Goal: Information Seeking & Learning: Learn about a topic

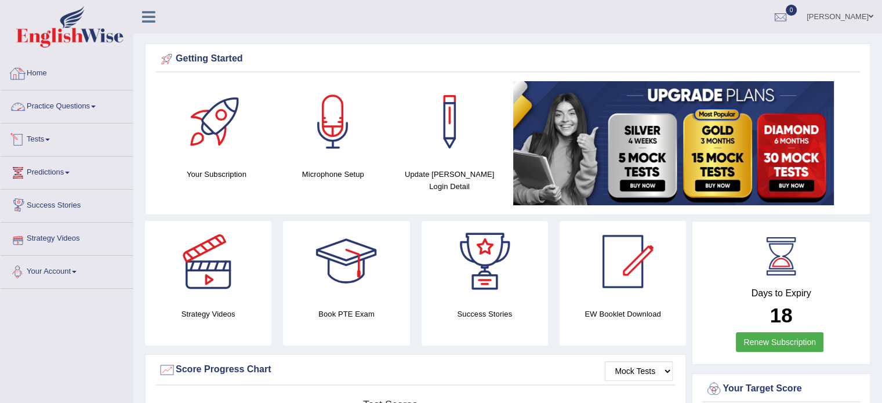
click at [95, 93] on link "Practice Questions" at bounding box center [67, 104] width 132 height 29
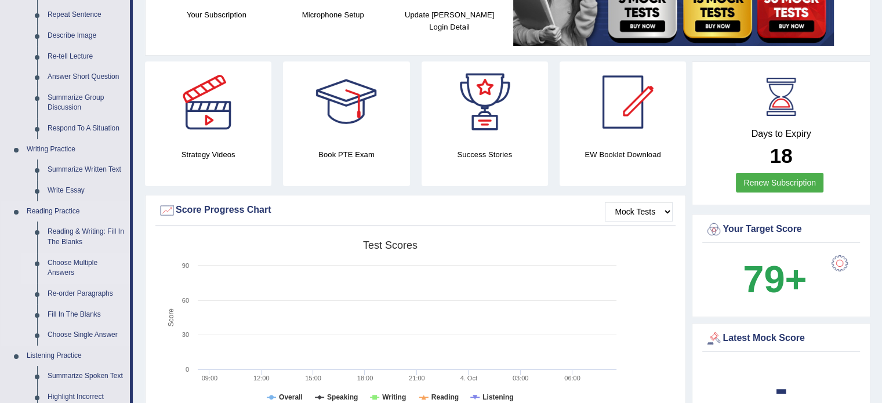
scroll to position [174, 0]
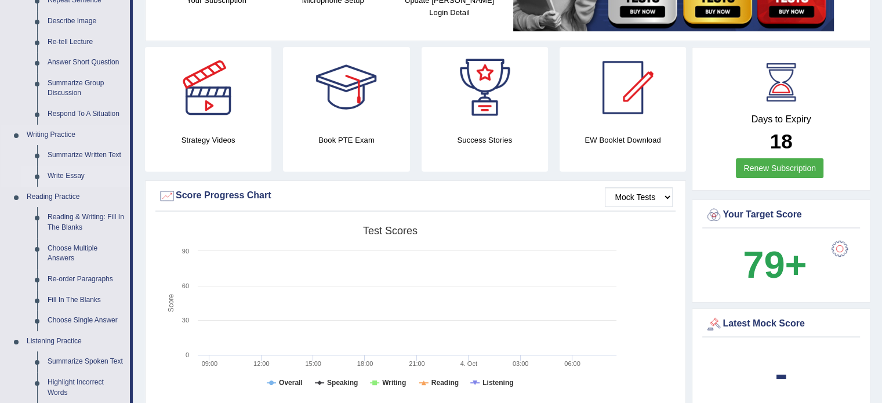
click at [74, 179] on link "Write Essay" at bounding box center [86, 176] width 88 height 21
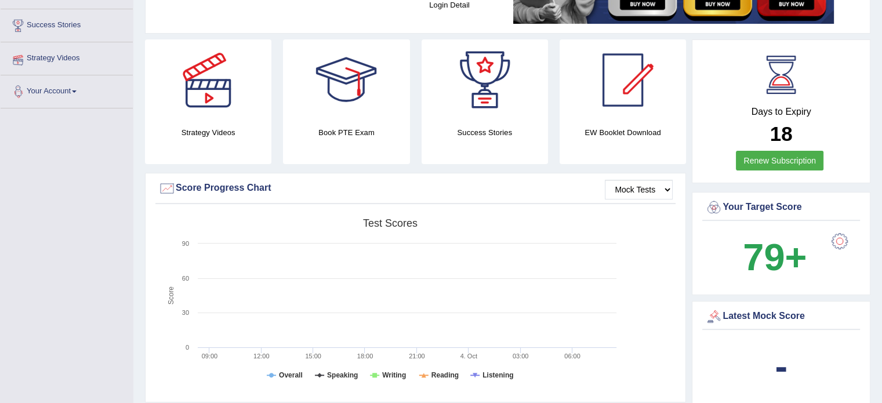
scroll to position [204, 0]
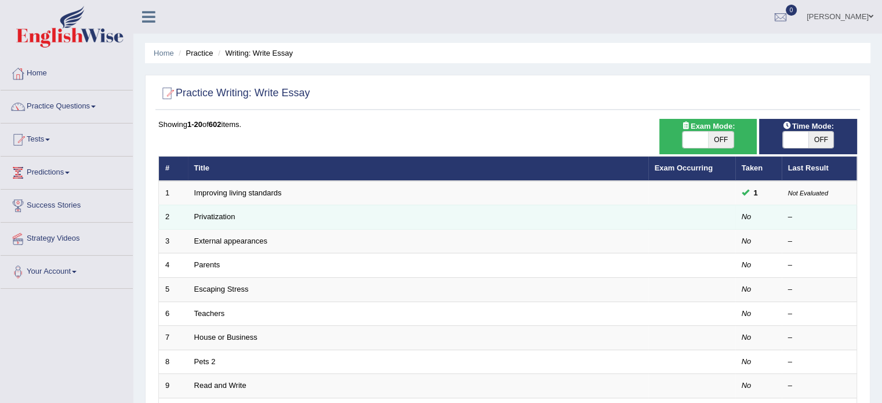
click at [223, 223] on td "Privatization" at bounding box center [418, 217] width 461 height 24
click at [223, 218] on link "Privatization" at bounding box center [214, 216] width 41 height 9
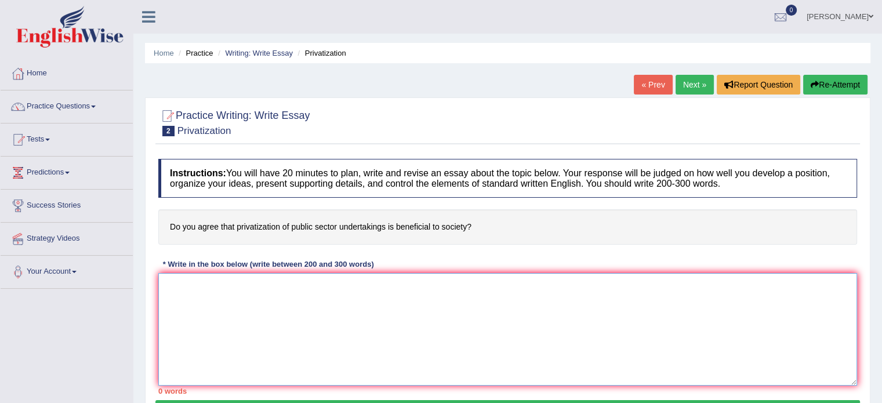
click at [397, 335] on textarea at bounding box center [507, 329] width 699 height 113
click at [402, 310] on textarea at bounding box center [507, 329] width 699 height 113
drag, startPoint x: 169, startPoint y: 223, endPoint x: 357, endPoint y: 233, distance: 187.6
click at [357, 233] on h4 "Do you agree that privatization of public sector undertakings is beneficial to …" at bounding box center [507, 226] width 699 height 35
click at [352, 222] on h4 "Do you agree that privatization of public sector undertakings is beneficial to …" at bounding box center [507, 226] width 699 height 35
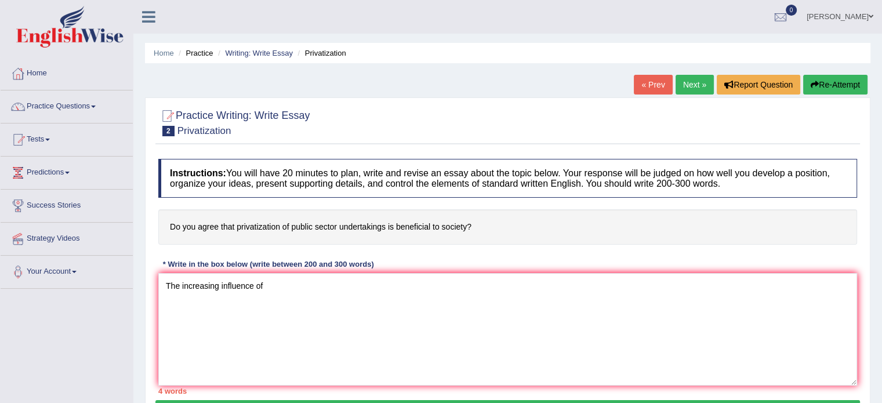
click at [352, 222] on h4 "Do you agree that privatization of public sector undertakings is beneficial to …" at bounding box center [507, 226] width 699 height 35
click at [357, 225] on h4 "Do you agree that privatization of public sector undertakings is beneficial to …" at bounding box center [507, 226] width 699 height 35
click at [380, 226] on h4 "Do you agree that privatization of public sector undertakings is beneficial to …" at bounding box center [507, 226] width 699 height 35
click at [305, 302] on textarea "The increasing influence of" at bounding box center [507, 329] width 699 height 113
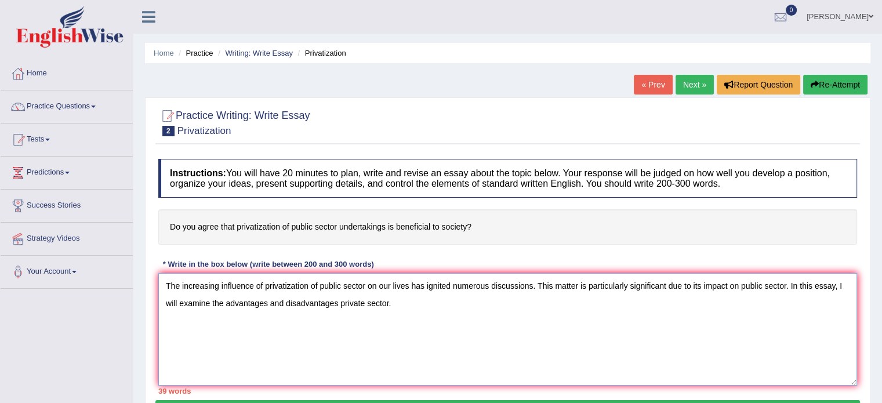
type textarea "The increasing influence of privatization of public sector on our lives has ign…"
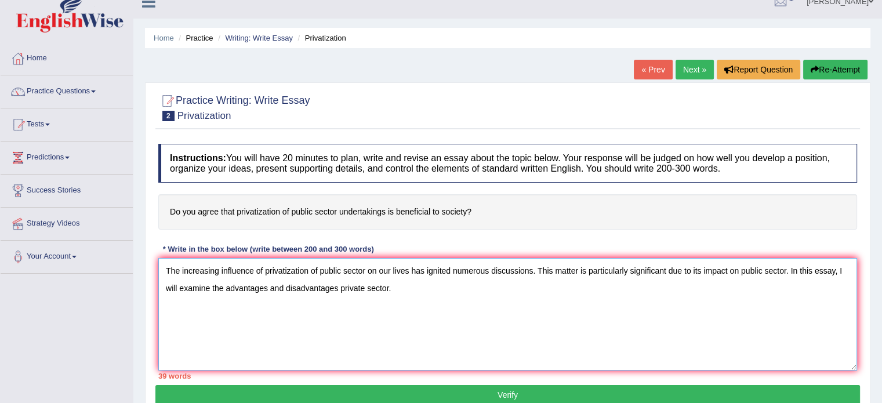
click at [422, 287] on textarea "The increasing influence of privatization of public sector on our lives has ign…" at bounding box center [507, 314] width 699 height 113
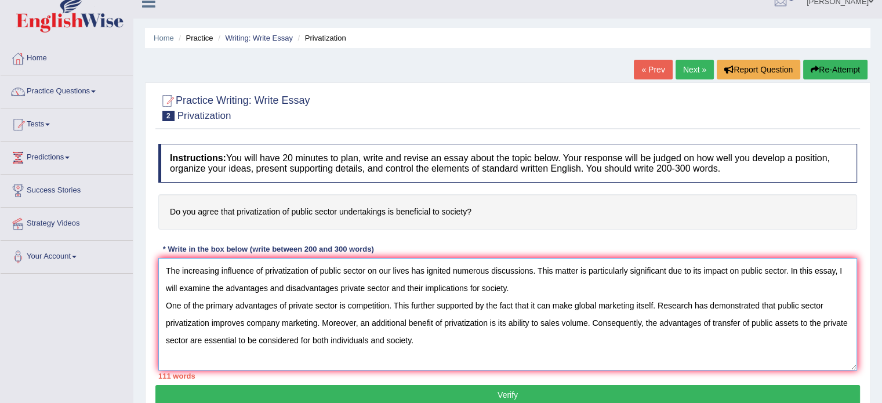
click at [444, 342] on textarea "The increasing influence of privatization of public sector on our lives has ign…" at bounding box center [507, 314] width 699 height 113
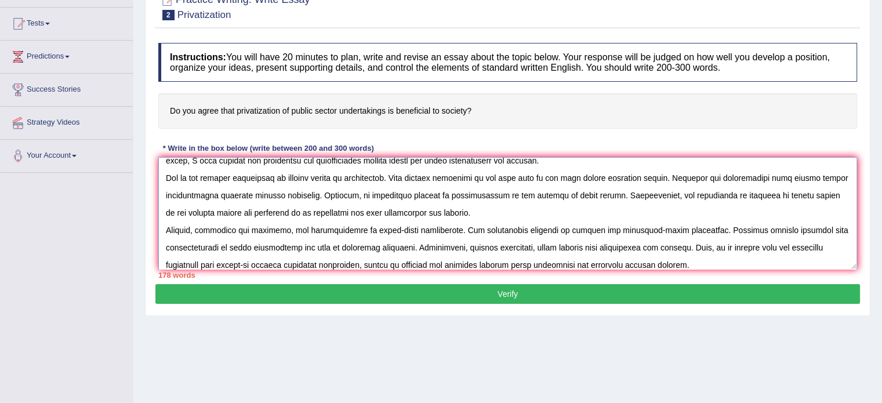
scroll to position [35, 0]
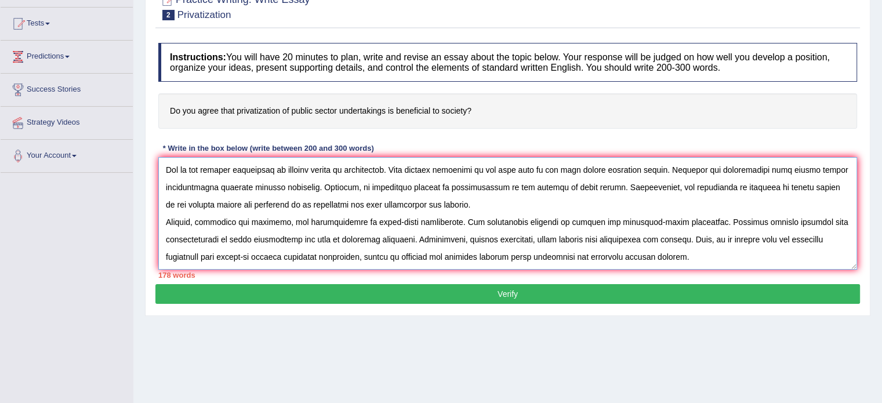
drag, startPoint x: 226, startPoint y: 261, endPoint x: 241, endPoint y: 260, distance: 15.7
click at [241, 260] on textarea at bounding box center [507, 213] width 699 height 113
drag, startPoint x: 220, startPoint y: 254, endPoint x: 234, endPoint y: 254, distance: 13.3
click at [234, 254] on textarea at bounding box center [507, 213] width 699 height 113
click at [233, 254] on textarea at bounding box center [507, 213] width 699 height 113
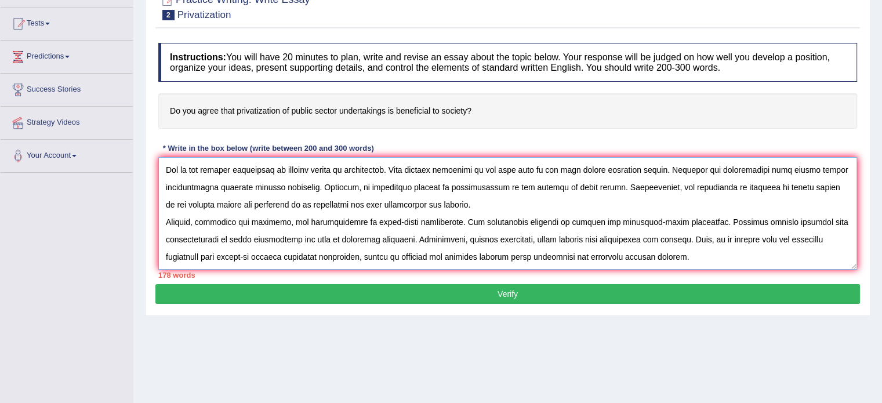
drag, startPoint x: 223, startPoint y: 255, endPoint x: 355, endPoint y: 256, distance: 132.3
click at [355, 256] on textarea at bounding box center [507, 213] width 699 height 113
click at [363, 254] on textarea at bounding box center [507, 213] width 699 height 113
drag, startPoint x: 360, startPoint y: 254, endPoint x: 665, endPoint y: 255, distance: 304.6
click at [665, 255] on textarea at bounding box center [507, 213] width 699 height 113
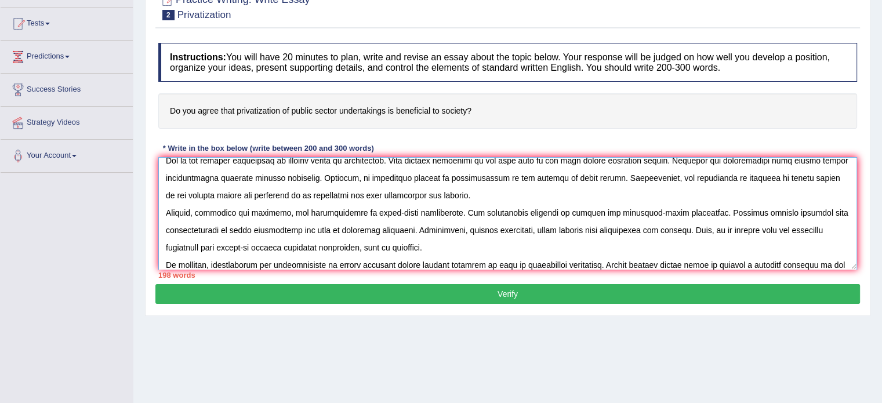
scroll to position [61, 0]
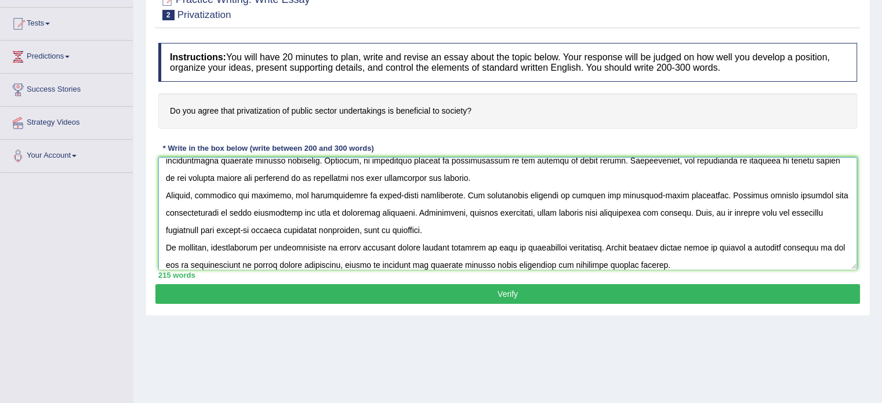
type textarea "The increasing influence of privatization of public sector on our lives has ign…"
click at [544, 289] on button "Verify" at bounding box center [507, 294] width 705 height 20
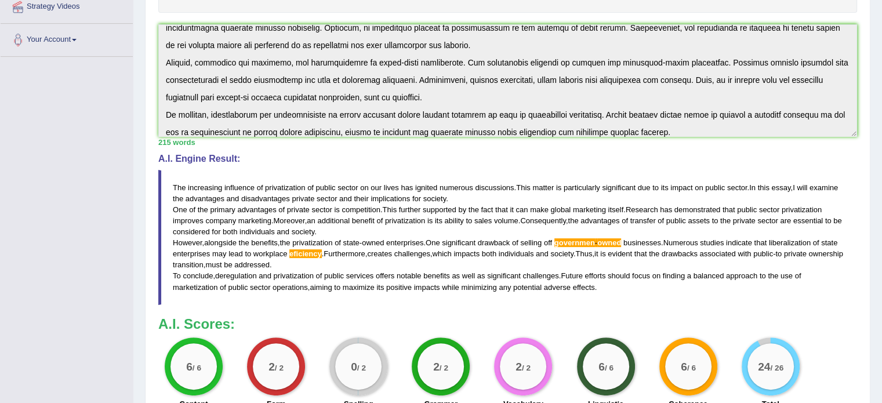
scroll to position [290, 0]
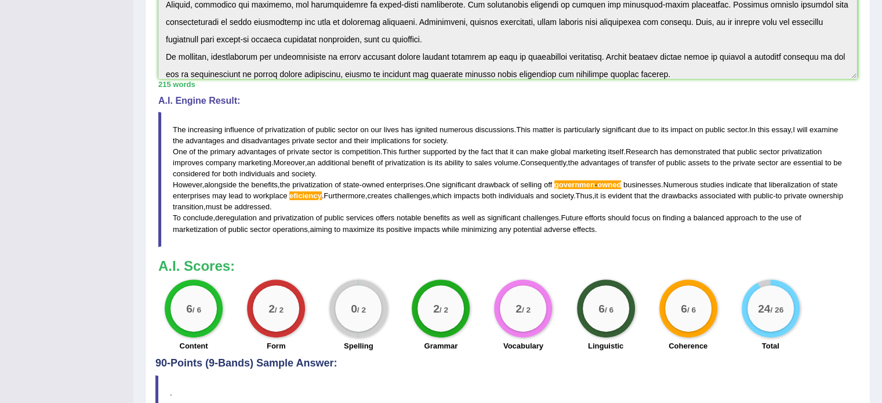
click at [322, 194] on span "eficiency" at bounding box center [305, 195] width 32 height 9
drag, startPoint x: 173, startPoint y: 127, endPoint x: 239, endPoint y: 169, distance: 78.2
click at [236, 166] on blockquote "The increasing influence of privatization of public sector on our lives has ign…" at bounding box center [507, 179] width 699 height 135
drag, startPoint x: 244, startPoint y: 176, endPoint x: 288, endPoint y: 209, distance: 55.2
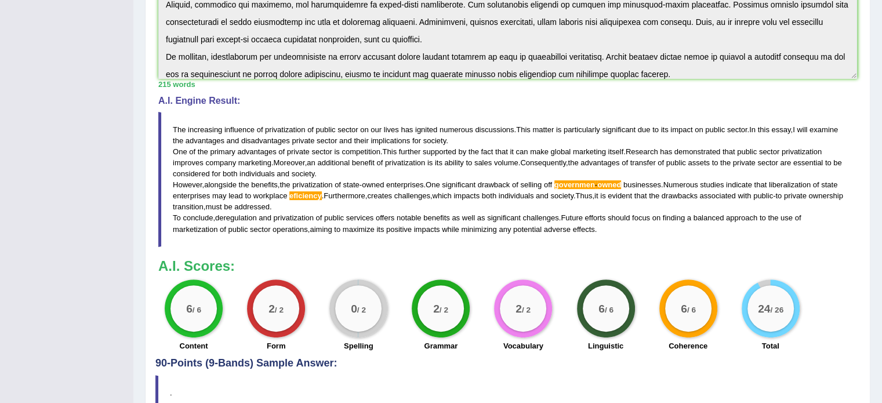
click at [248, 178] on blockquote "The increasing influence of privatization of public sector on our lives has ign…" at bounding box center [507, 179] width 699 height 135
click at [361, 228] on blockquote "The increasing influence of privatization of public sector on our lives has ign…" at bounding box center [507, 179] width 699 height 135
drag, startPoint x: 480, startPoint y: 243, endPoint x: 549, endPoint y: 245, distance: 69.7
click at [549, 245] on div "Instructions: You will have 20 minutes to plan, write and revise an essay about…" at bounding box center [507, 110] width 705 height 495
drag, startPoint x: 609, startPoint y: 229, endPoint x: 593, endPoint y: 229, distance: 15.7
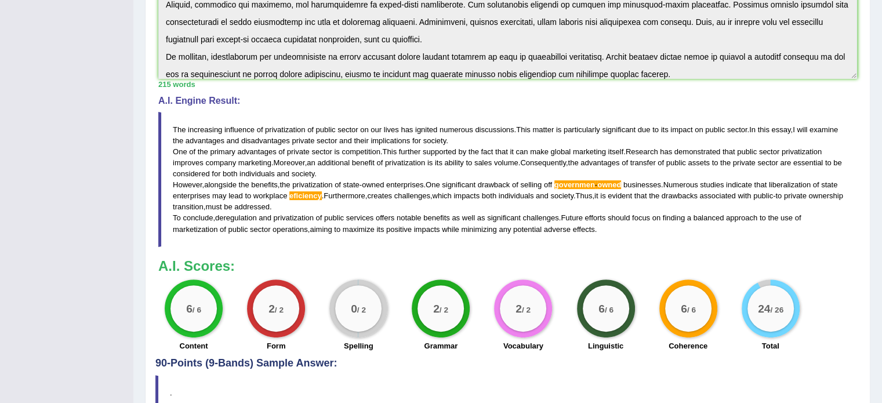
click at [593, 229] on blockquote "The increasing influence of privatization of public sector on our lives has ign…" at bounding box center [507, 179] width 699 height 135
drag, startPoint x: 587, startPoint y: 226, endPoint x: 573, endPoint y: 222, distance: 15.1
click at [573, 222] on blockquote "The increasing influence of privatization of public sector on our lives has ign…" at bounding box center [507, 179] width 699 height 135
drag, startPoint x: 560, startPoint y: 216, endPoint x: 508, endPoint y: 204, distance: 53.0
click at [536, 211] on blockquote "The increasing influence of privatization of public sector on our lives has ign…" at bounding box center [507, 179] width 699 height 135
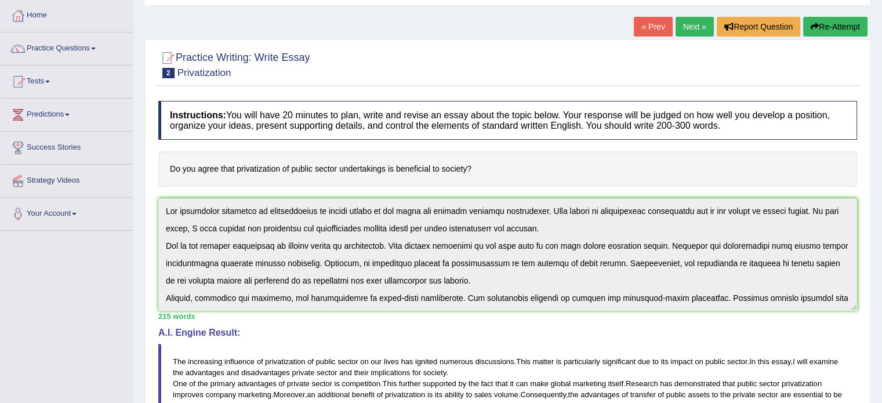
scroll to position [70, 0]
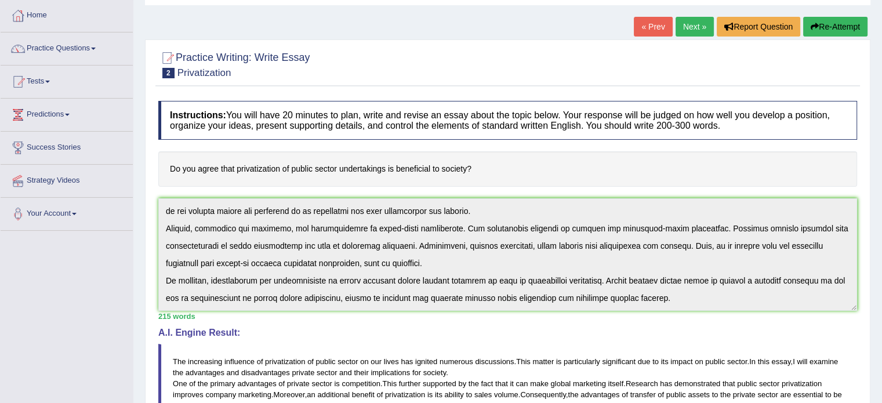
click at [687, 324] on div "Instructions: You will have 20 minutes to plan, write and revise an essay about…" at bounding box center [507, 342] width 705 height 495
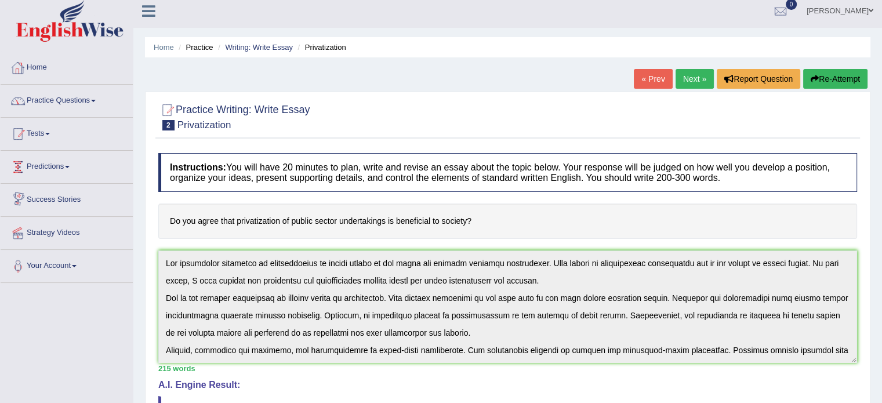
scroll to position [0, 0]
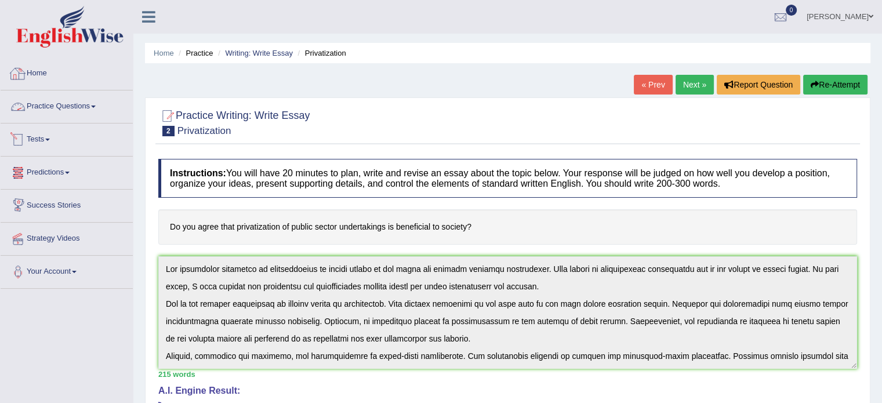
click at [78, 104] on link "Practice Questions" at bounding box center [67, 104] width 132 height 29
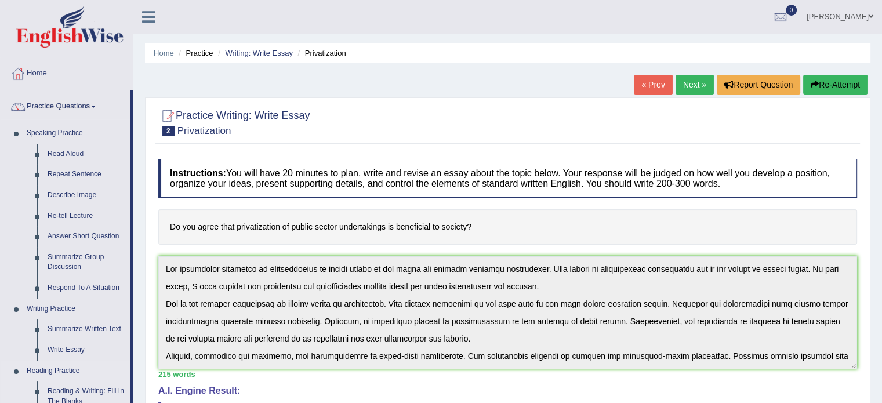
click at [77, 353] on link "Write Essay" at bounding box center [86, 350] width 88 height 21
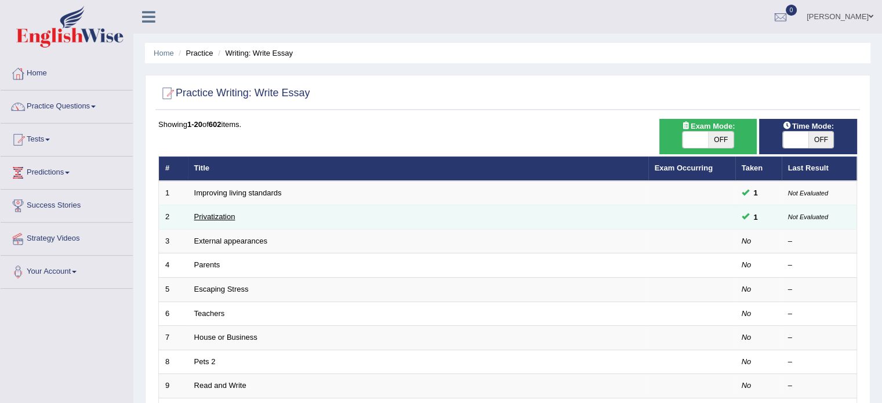
click at [225, 217] on link "Privatization" at bounding box center [214, 216] width 41 height 9
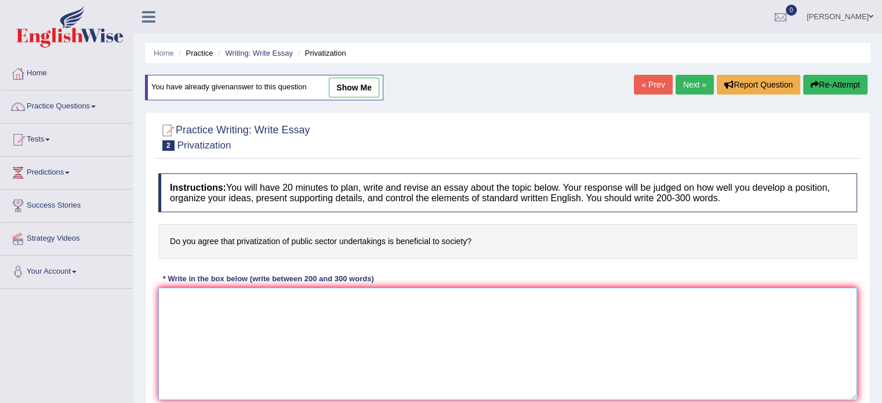
click at [323, 302] on textarea at bounding box center [507, 344] width 699 height 113
paste textarea "The increasing influence of privatization of public sector on our lives has ign…"
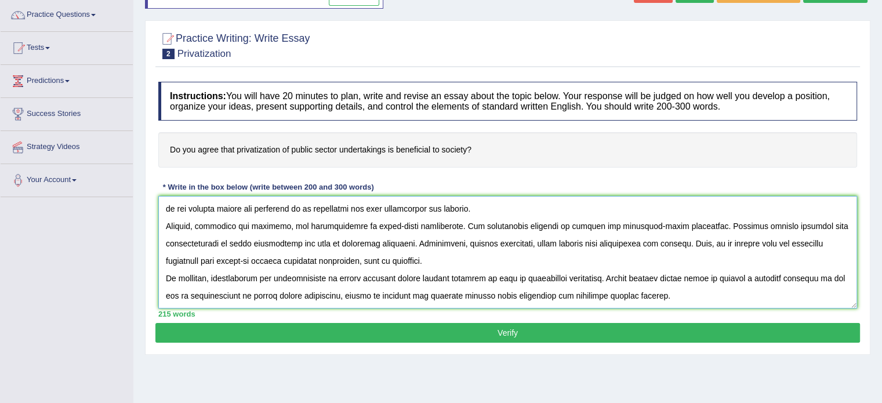
scroll to position [116, 0]
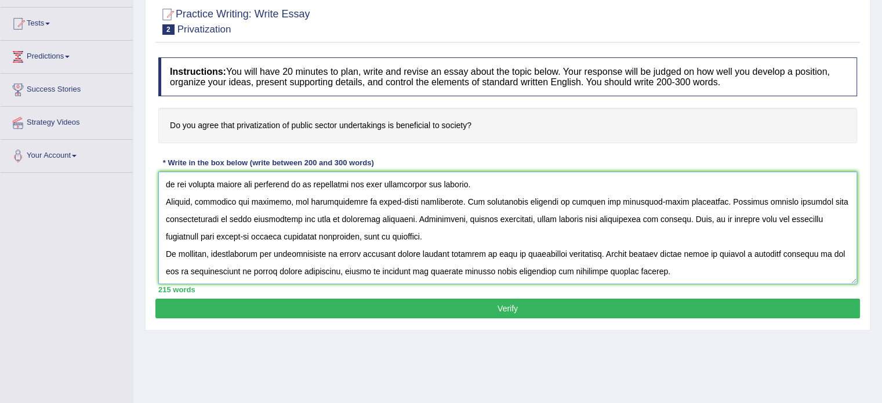
click at [608, 196] on textarea at bounding box center [507, 228] width 699 height 113
click at [621, 201] on textarea at bounding box center [507, 228] width 699 height 113
click at [370, 220] on textarea at bounding box center [507, 228] width 699 height 113
type textarea "The increasing influence of privatization of public sector on our lives has ign…"
click at [410, 306] on button "Verify" at bounding box center [507, 309] width 705 height 20
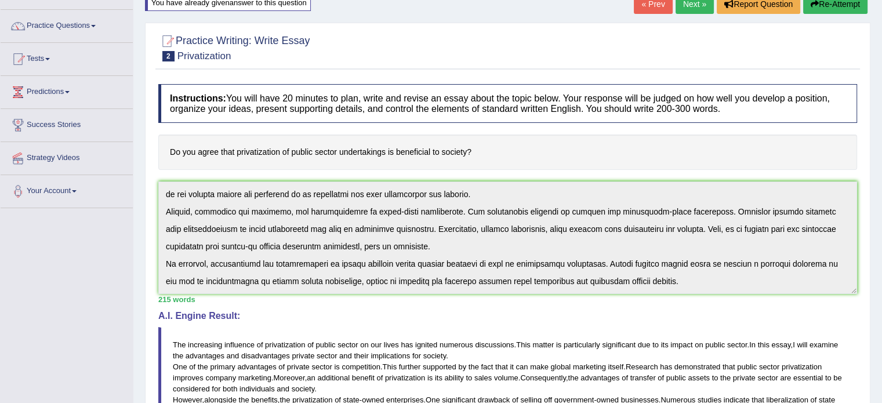
scroll to position [0, 0]
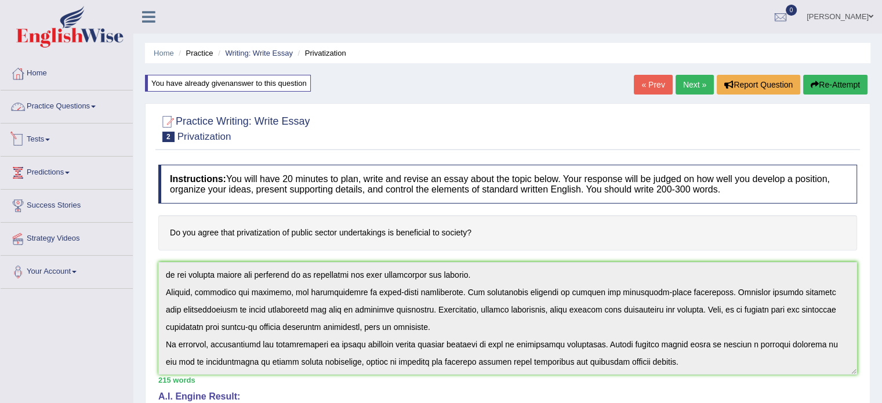
click at [73, 104] on link "Practice Questions" at bounding box center [67, 104] width 132 height 29
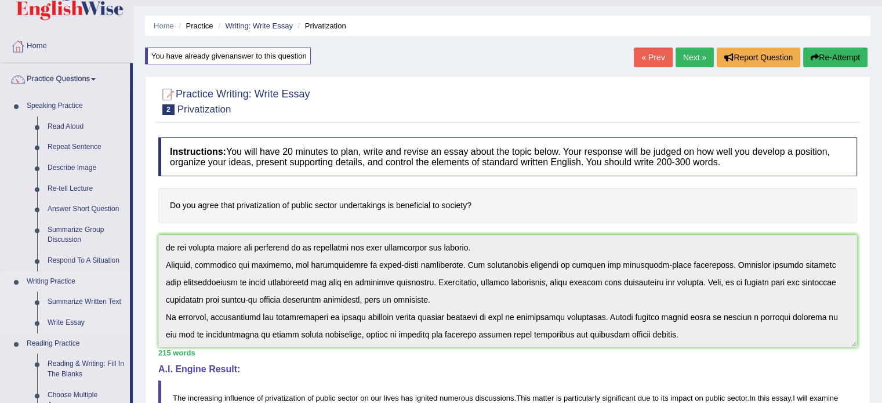
scroll to position [116, 0]
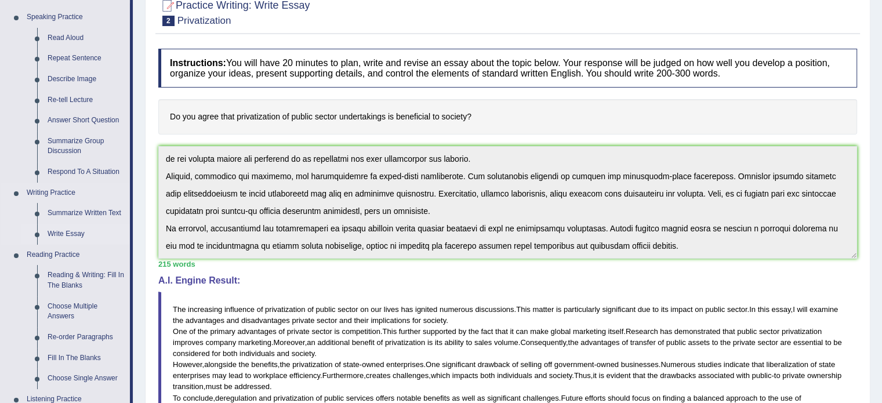
click at [80, 230] on link "Write Essay" at bounding box center [86, 234] width 88 height 21
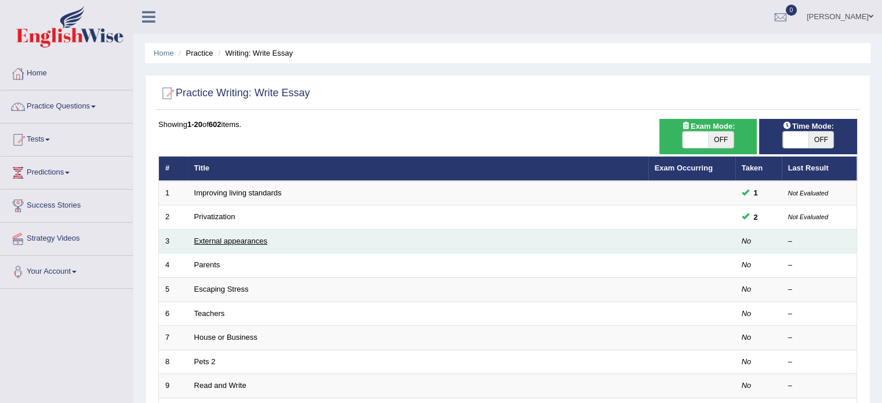
click at [240, 238] on link "External appearances" at bounding box center [230, 241] width 73 height 9
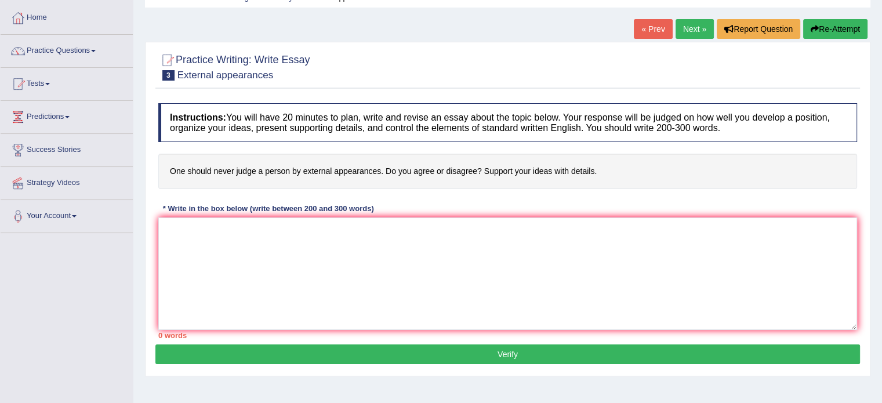
scroll to position [58, 0]
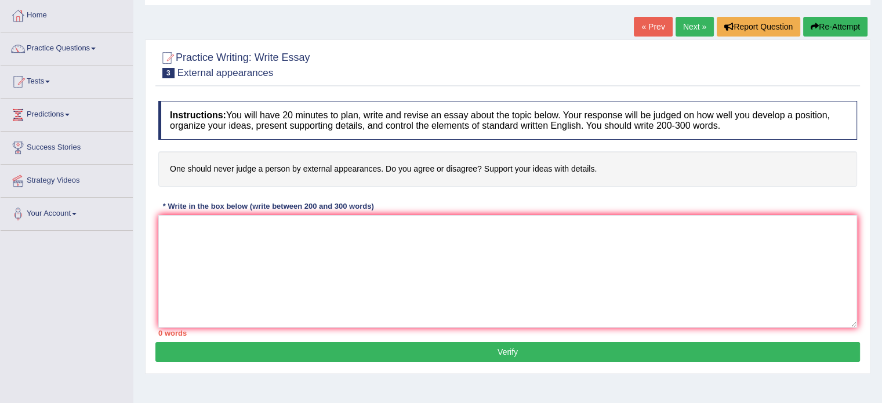
drag, startPoint x: 227, startPoint y: 164, endPoint x: 284, endPoint y: 164, distance: 56.3
click at [285, 164] on h4 "One should never judge a person by external appearances. Do you agree or disagr…" at bounding box center [507, 168] width 699 height 35
click at [290, 168] on h4 "One should never judge a person by external appearances. Do you agree or disagr…" at bounding box center [507, 168] width 699 height 35
click at [390, 167] on h4 "One should never judge a person by external appearances. Do you agree or disagr…" at bounding box center [507, 168] width 699 height 35
